Goal: Task Accomplishment & Management: Use online tool/utility

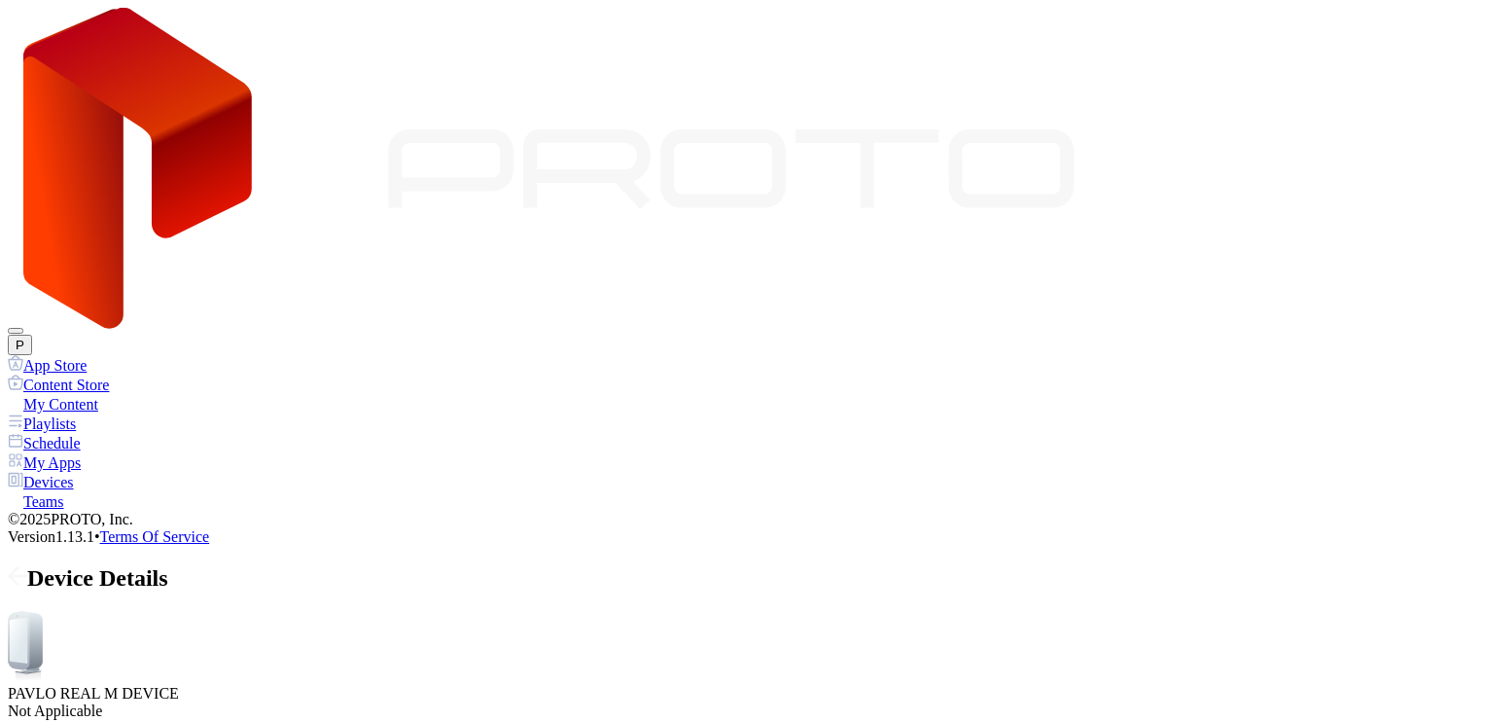
click at [269, 565] on div "Device Details" at bounding box center [747, 578] width 1479 height 26
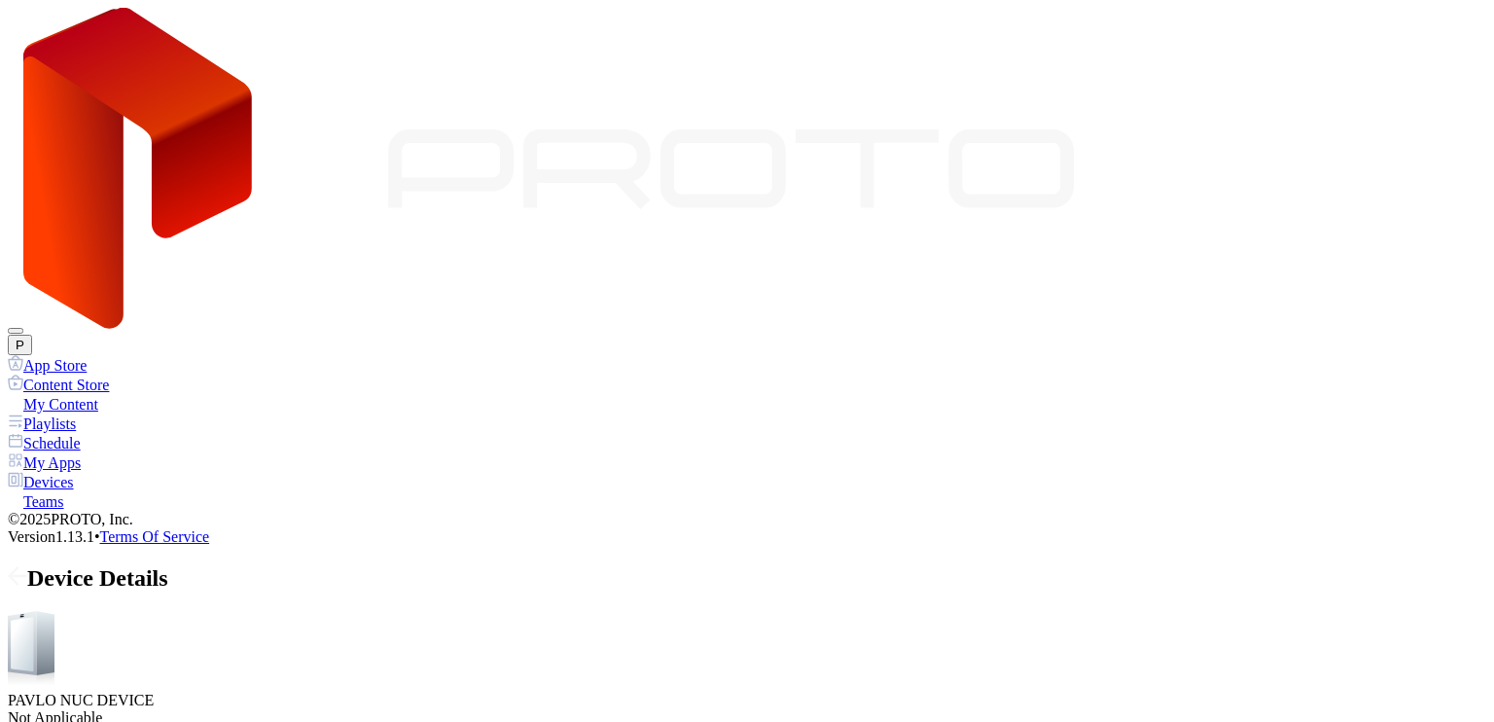
scroll to position [241, 0]
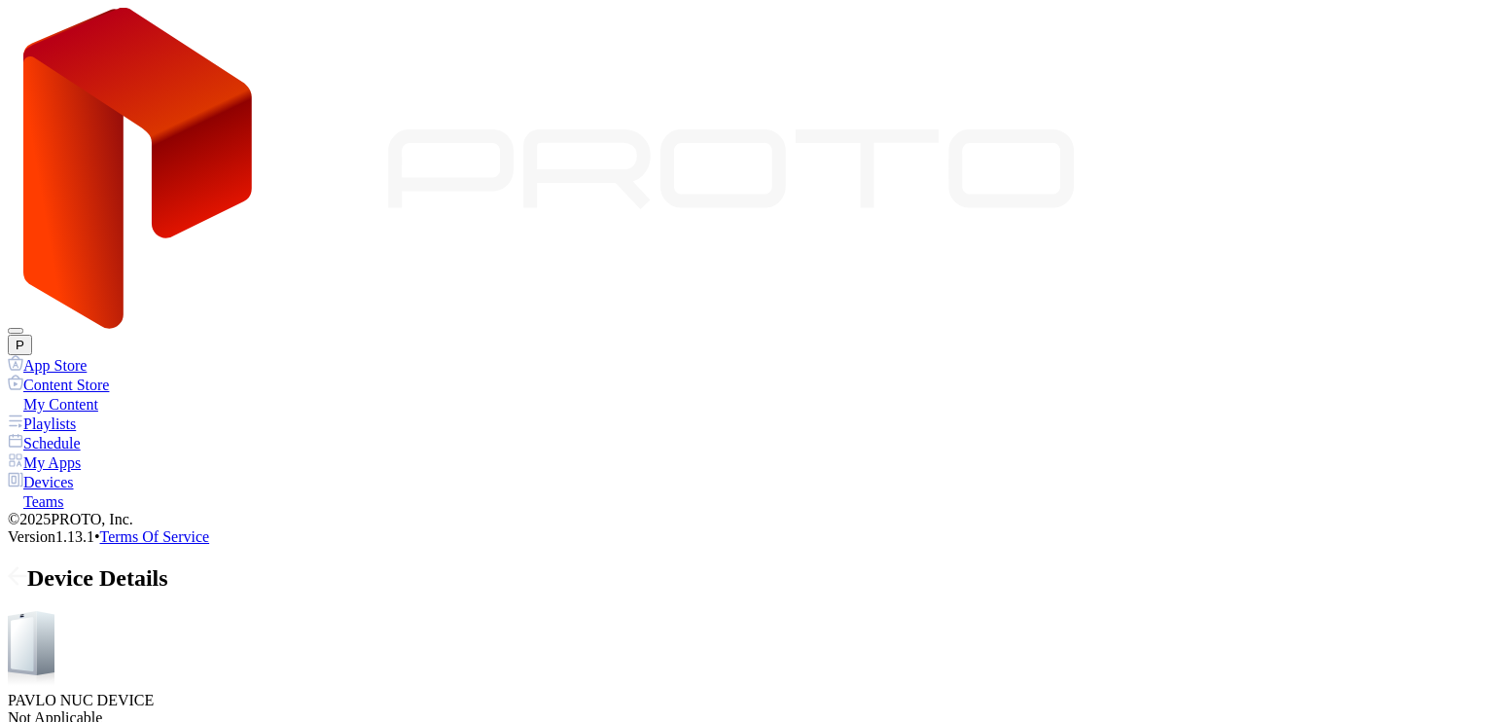
click at [112, 394] on div "My Content" at bounding box center [747, 403] width 1479 height 19
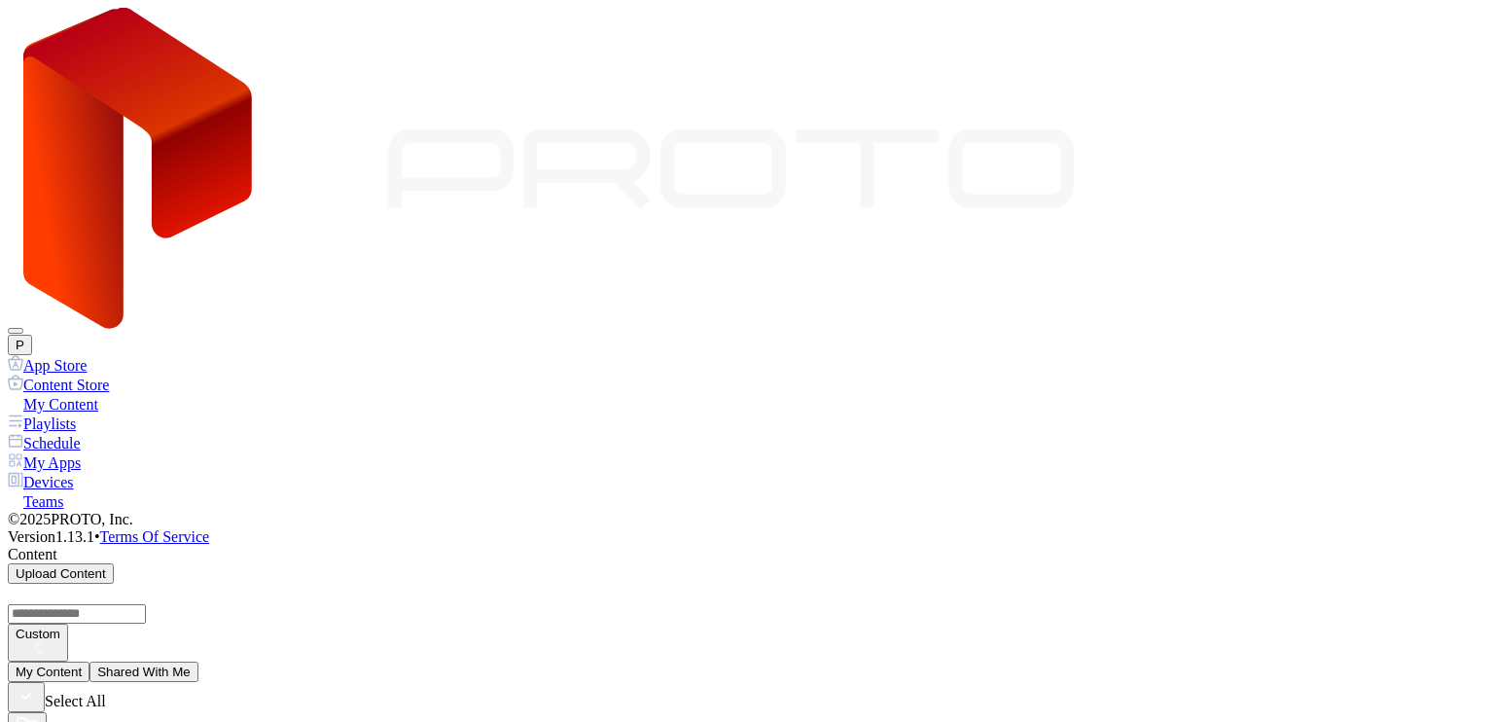
scroll to position [292, 0]
click at [257, 721] on button "Assign" at bounding box center [229, 736] width 54 height 20
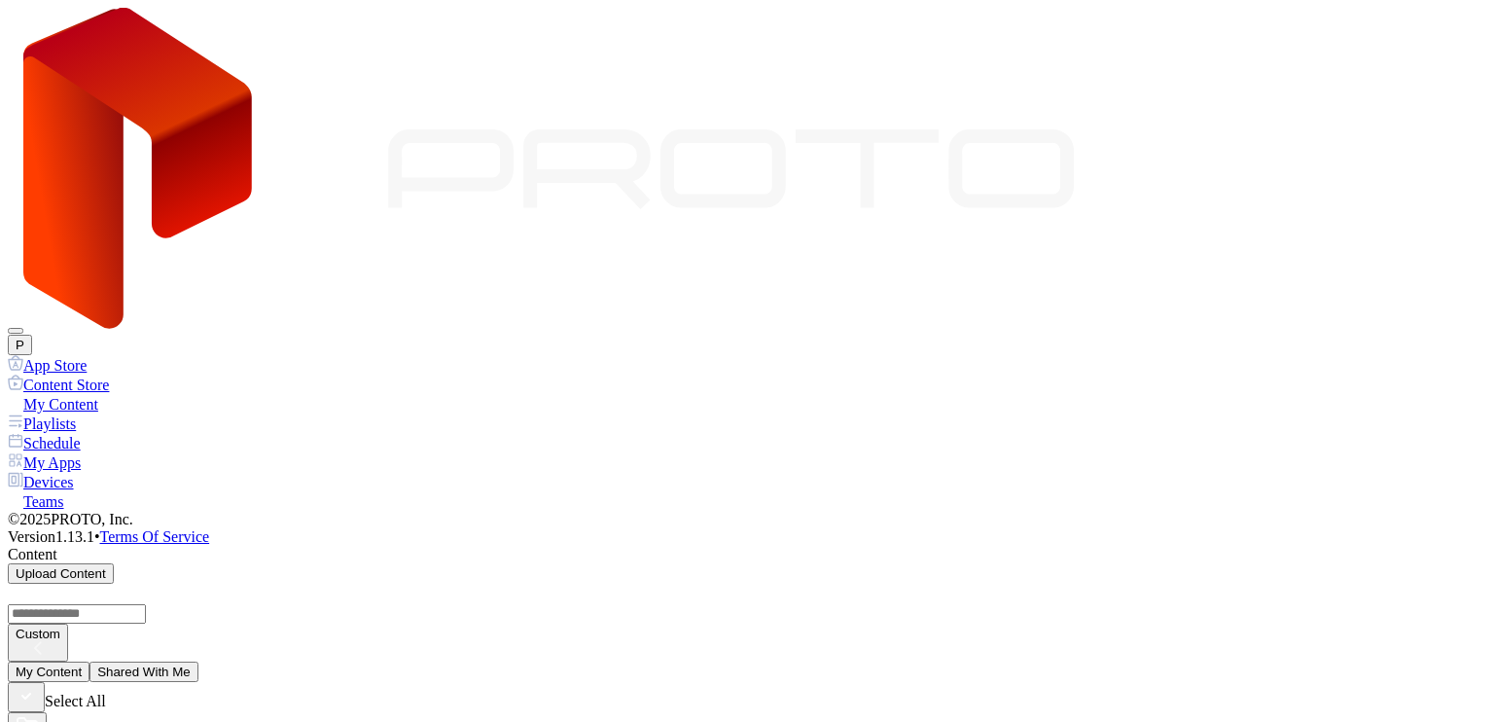
click at [100, 472] on div "Devices" at bounding box center [747, 481] width 1479 height 19
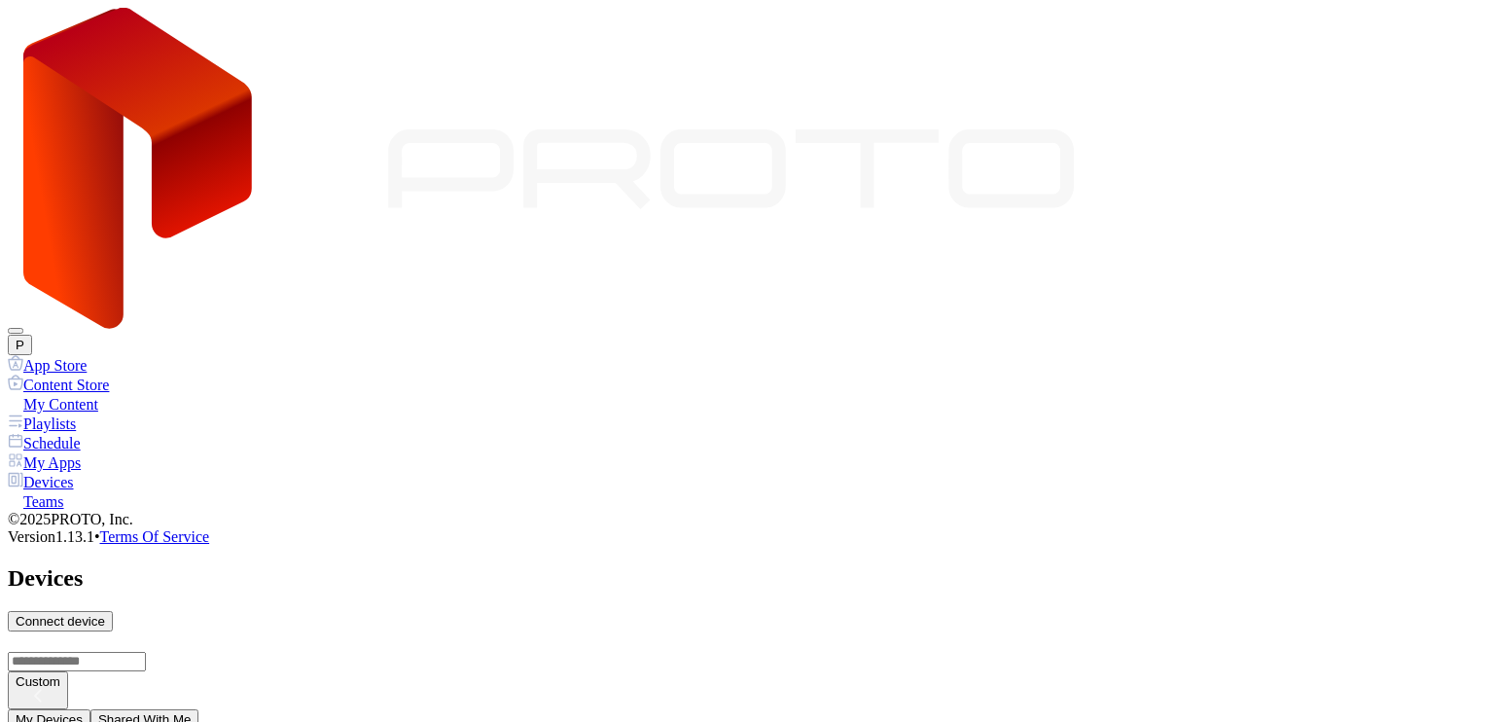
click at [105, 614] on div "Connect device" at bounding box center [61, 621] width 90 height 15
type input "*"
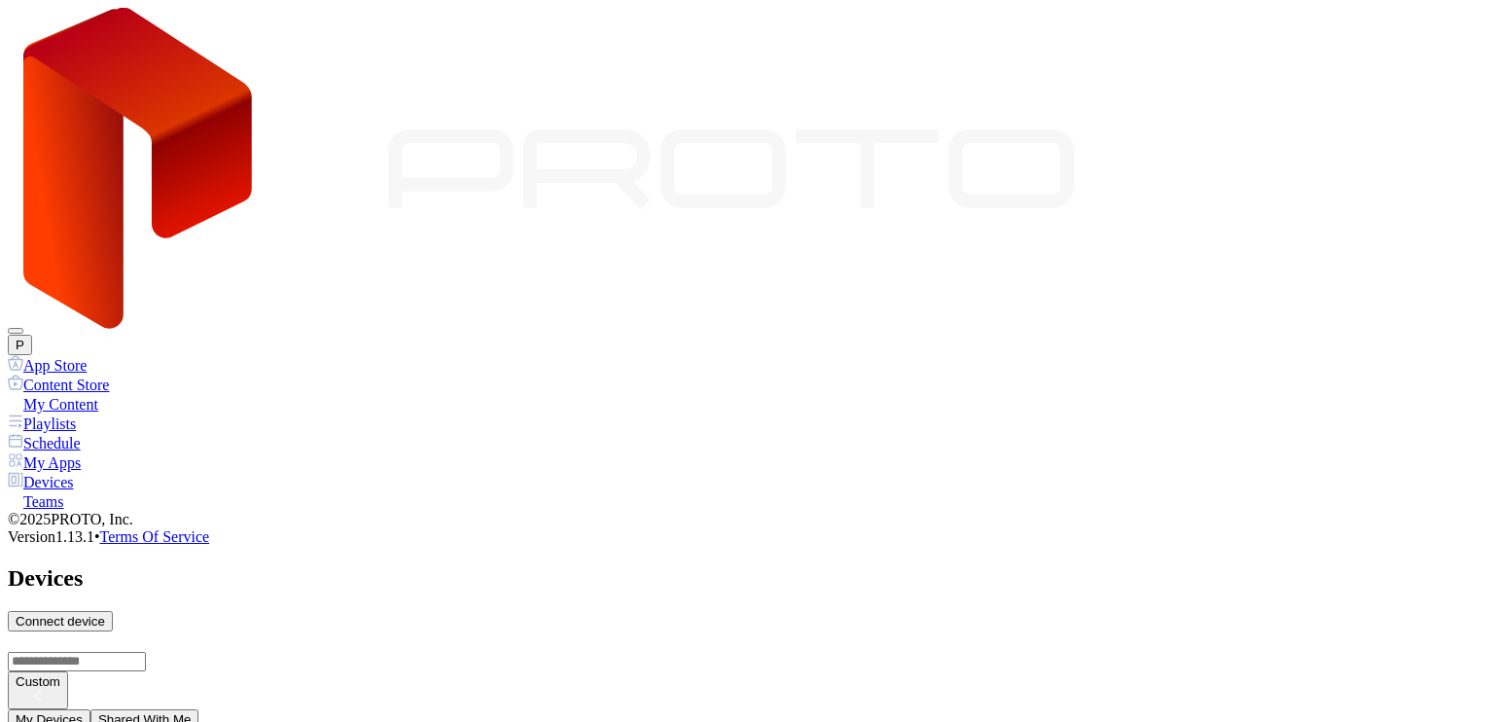
type input "*"
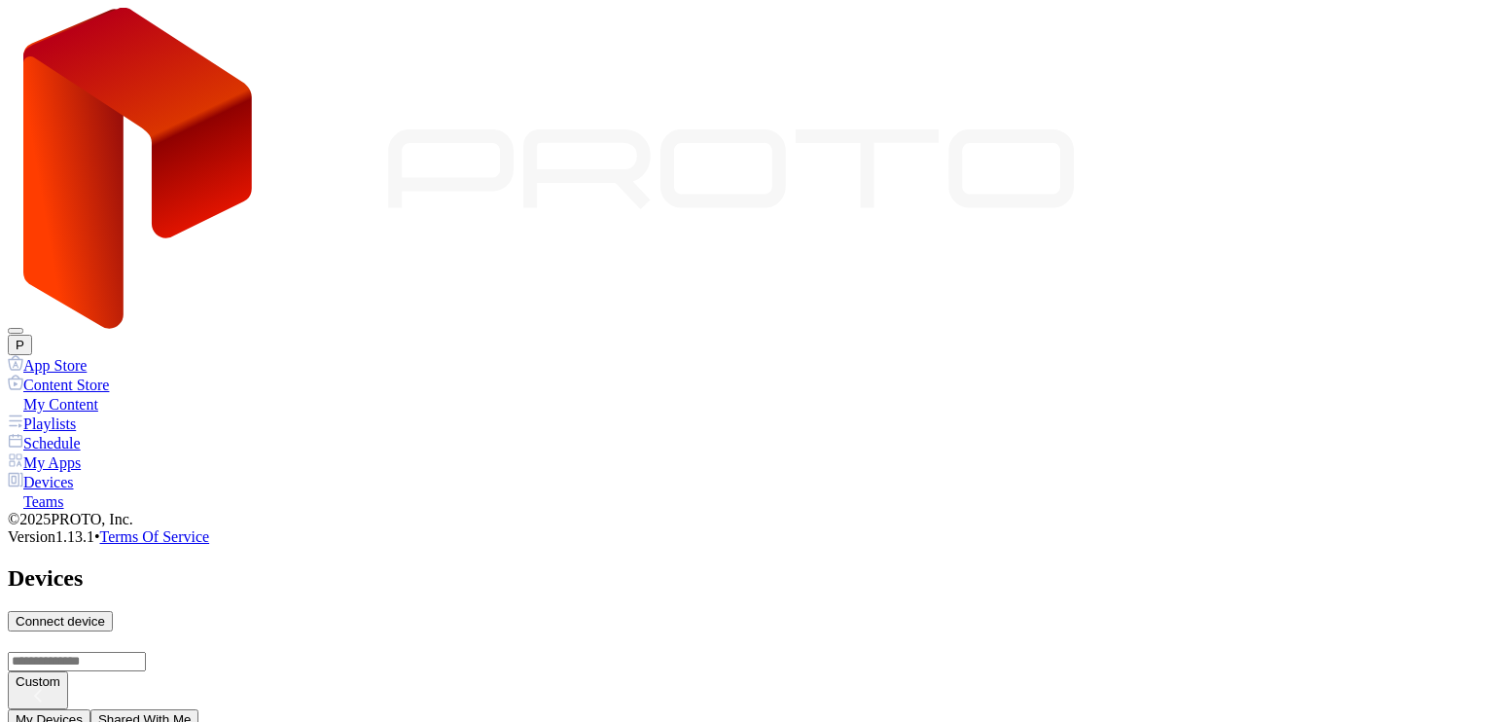
drag, startPoint x: 686, startPoint y: 396, endPoint x: 524, endPoint y: 390, distance: 161.6
type input "**********"
click at [107, 394] on div "My Content" at bounding box center [747, 403] width 1479 height 19
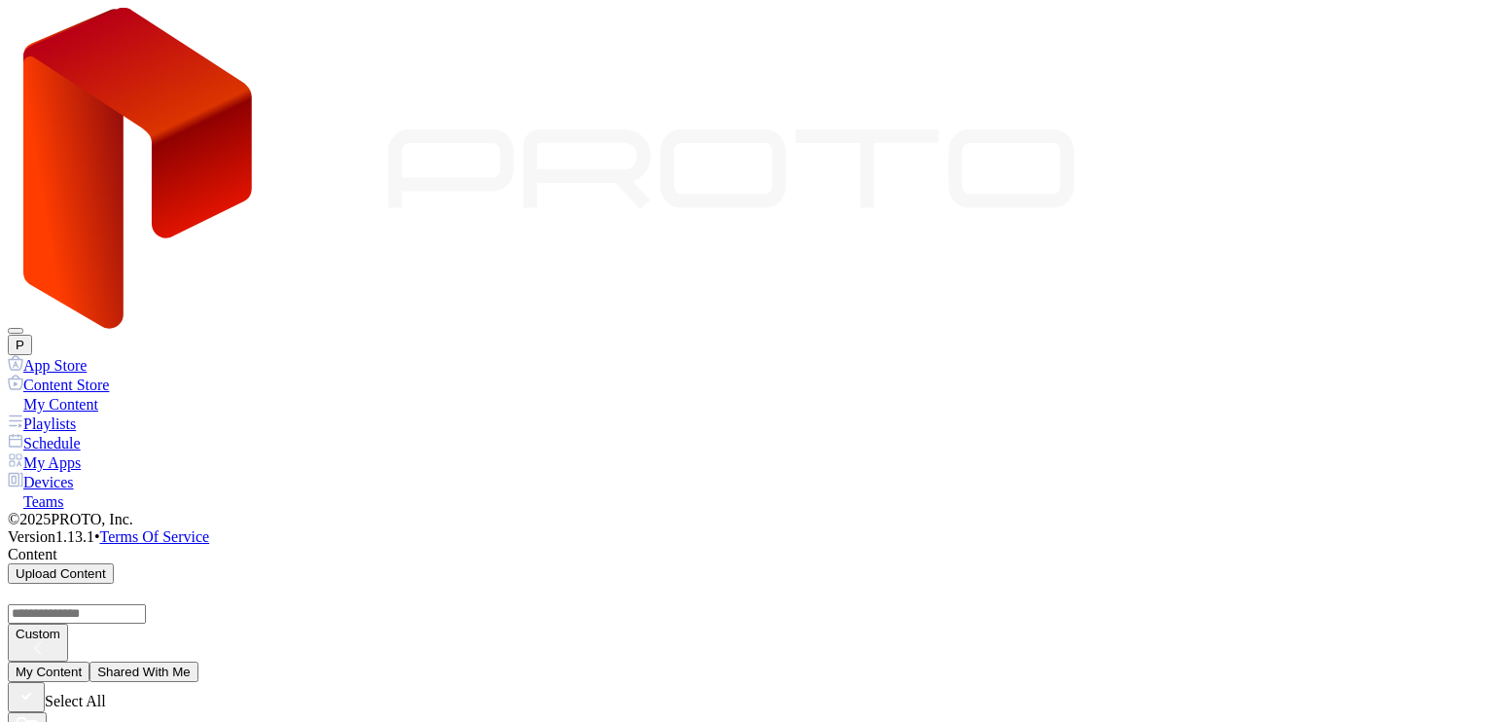
click at [105, 413] on div "Playlists" at bounding box center [747, 422] width 1479 height 19
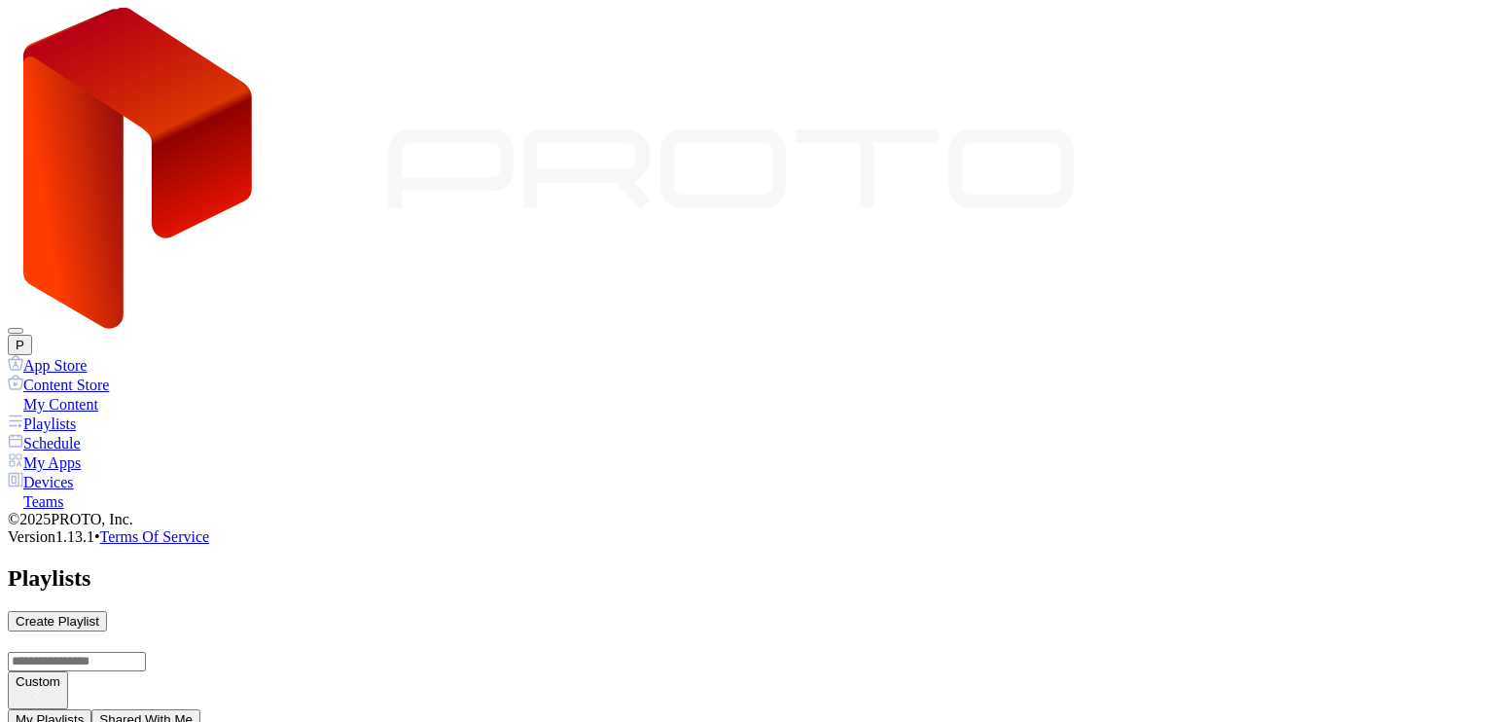
click at [117, 394] on div "My Content" at bounding box center [747, 403] width 1479 height 19
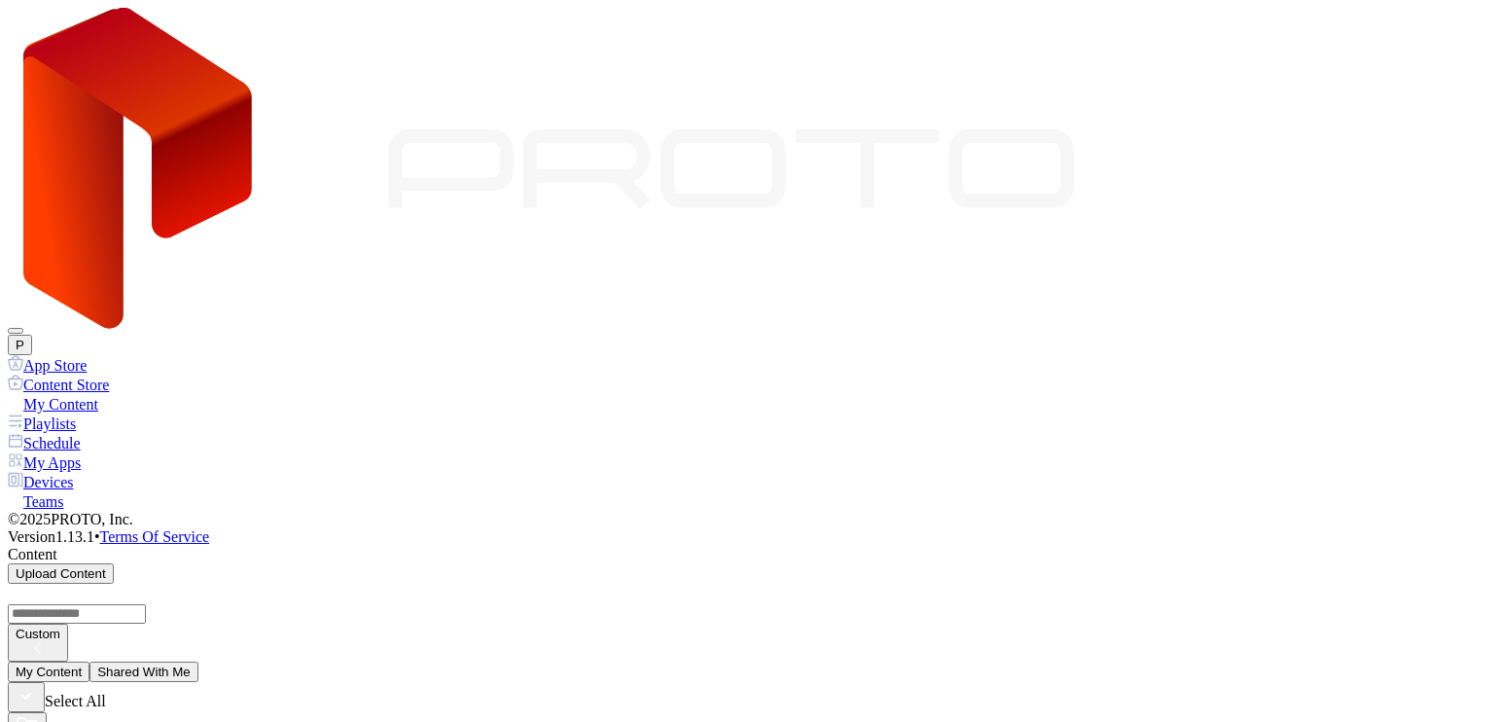
scroll to position [2586, 0]
